Goal: Complete application form: Complete application form

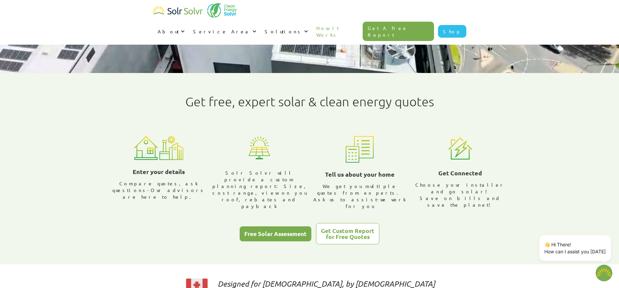
scroll to position [167, 0]
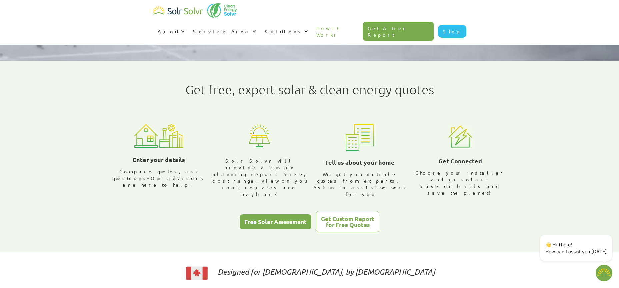
click at [278, 219] on div "Free Solar Assessment" at bounding box center [276, 222] width 62 height 6
type textarea "x"
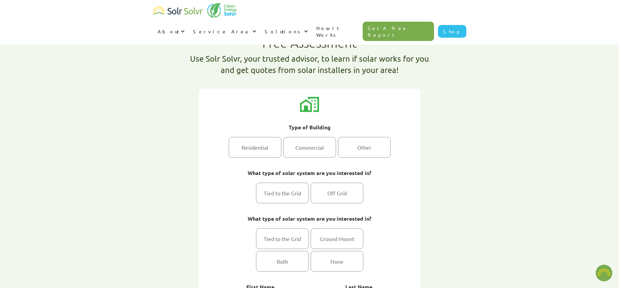
type textarea "x"
click at [256, 151] on div "1 of 2" at bounding box center [255, 147] width 53 height 21
click at [256, 150] on input "Residential" at bounding box center [255, 147] width 4 height 4
radio input "true"
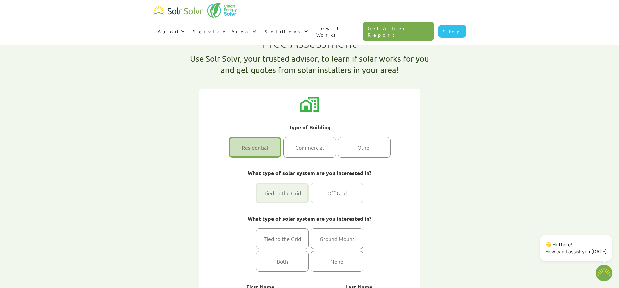
click at [283, 187] on div "1 of 2" at bounding box center [282, 193] width 53 height 21
click at [283, 191] on input "Tied to the Grid" at bounding box center [282, 193] width 4 height 4
radio input "true"
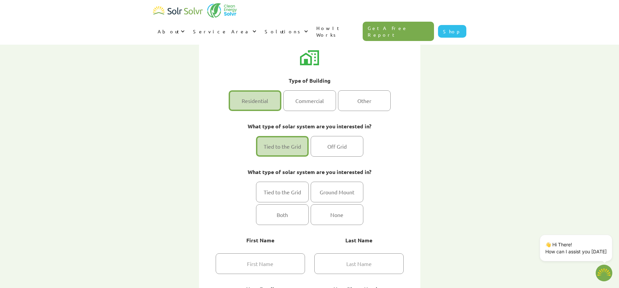
scroll to position [67, 0]
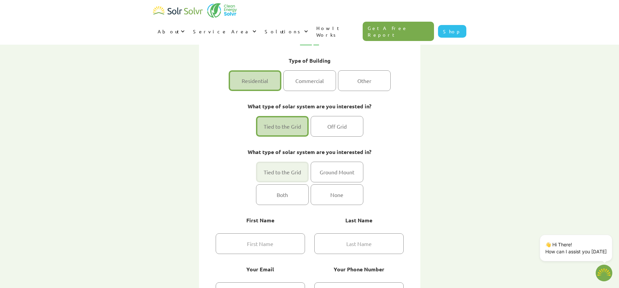
click at [288, 173] on div "1 of 2" at bounding box center [282, 172] width 53 height 21
click at [285, 173] on input "Tied to the Grid" at bounding box center [282, 172] width 4 height 4
radio input "true"
